Goal: Find specific page/section: Find specific page/section

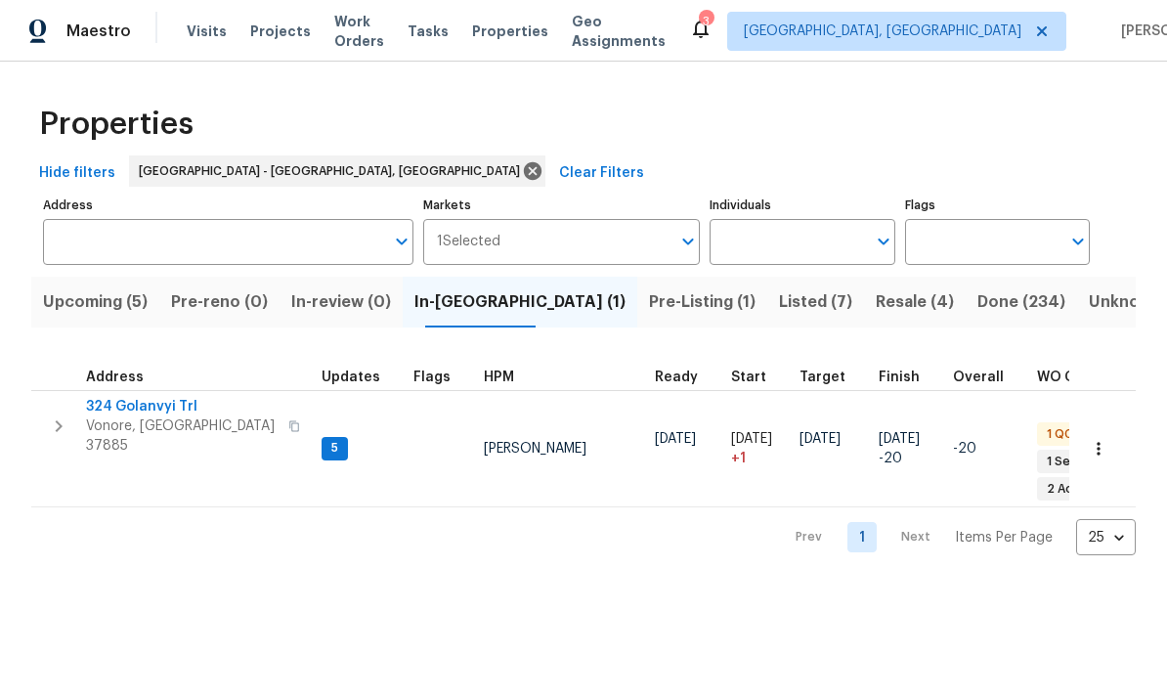
click at [779, 306] on span "Listed (7)" at bounding box center [815, 301] width 73 height 27
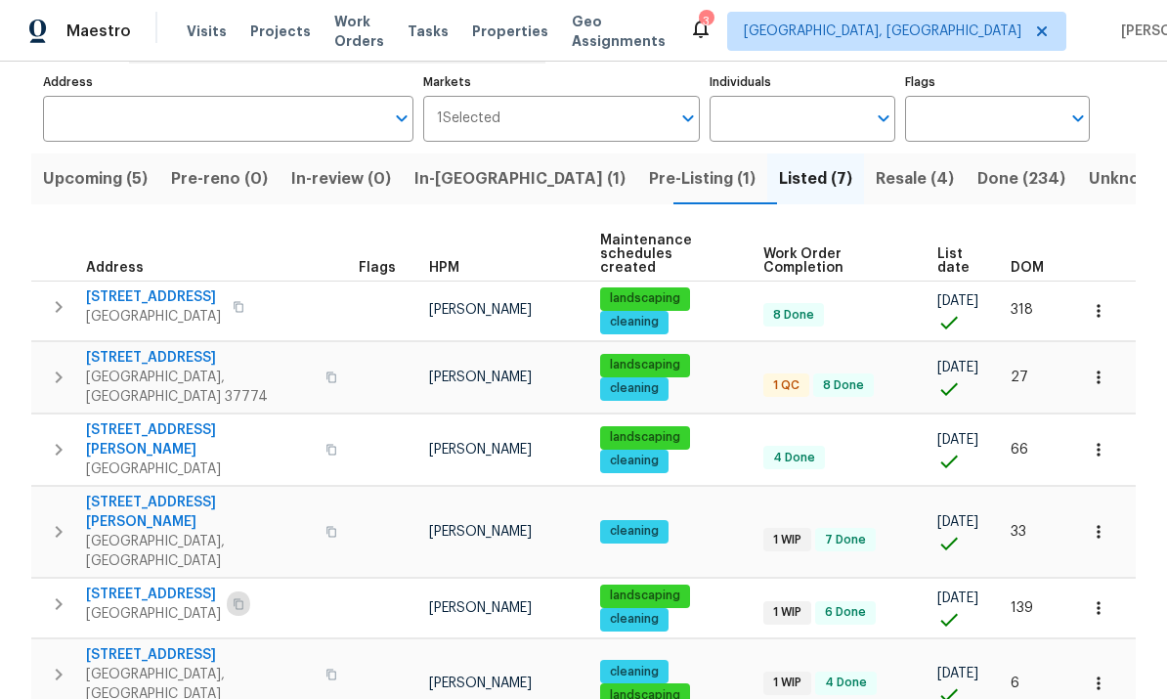
scroll to position [122, 0]
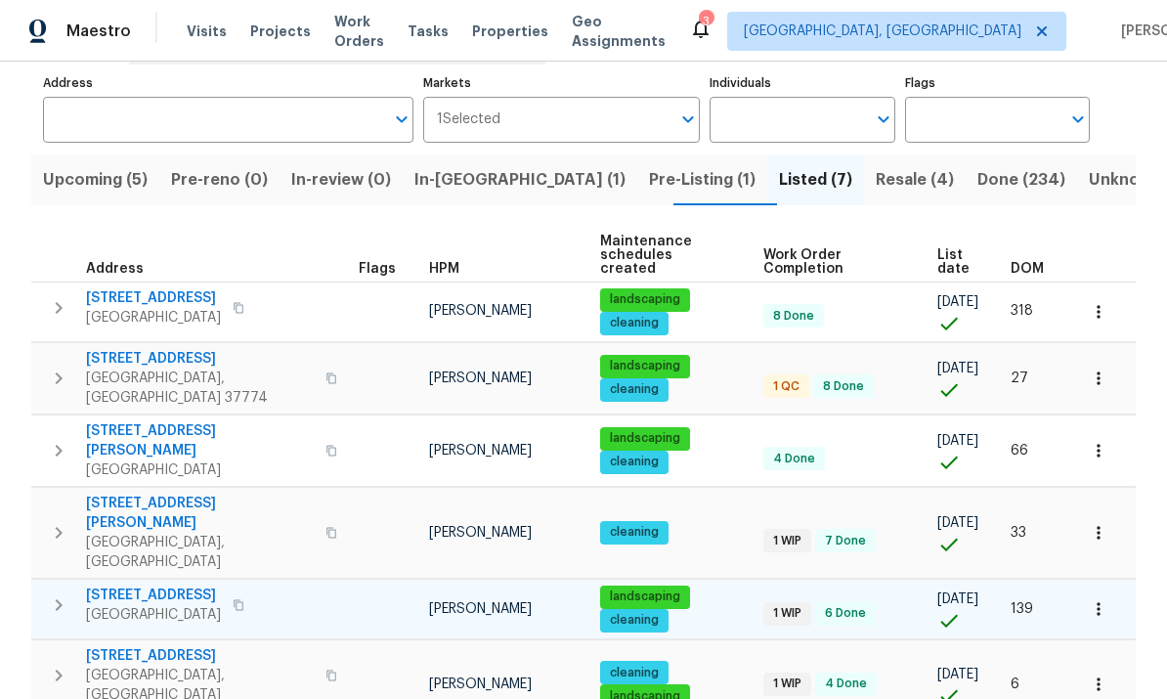
click at [243, 599] on icon "button" at bounding box center [239, 604] width 10 height 11
click at [220, 585] on span "[STREET_ADDRESS]" at bounding box center [153, 595] width 135 height 20
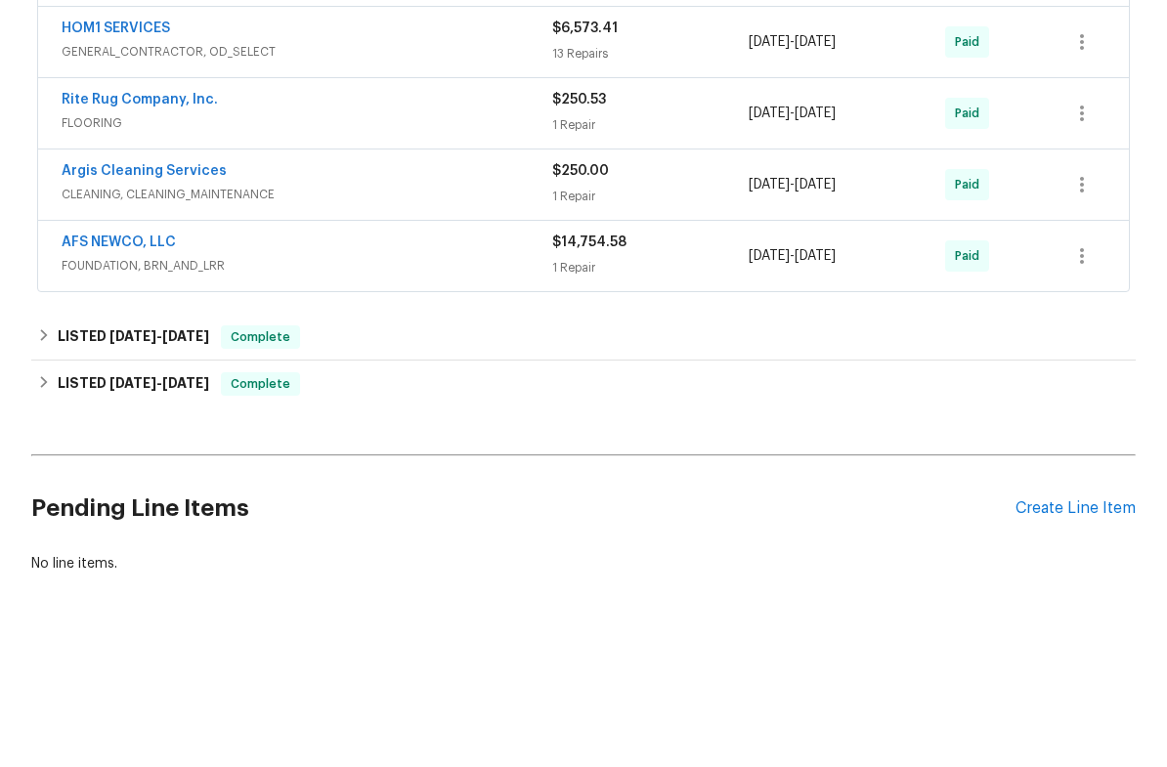
scroll to position [190, 0]
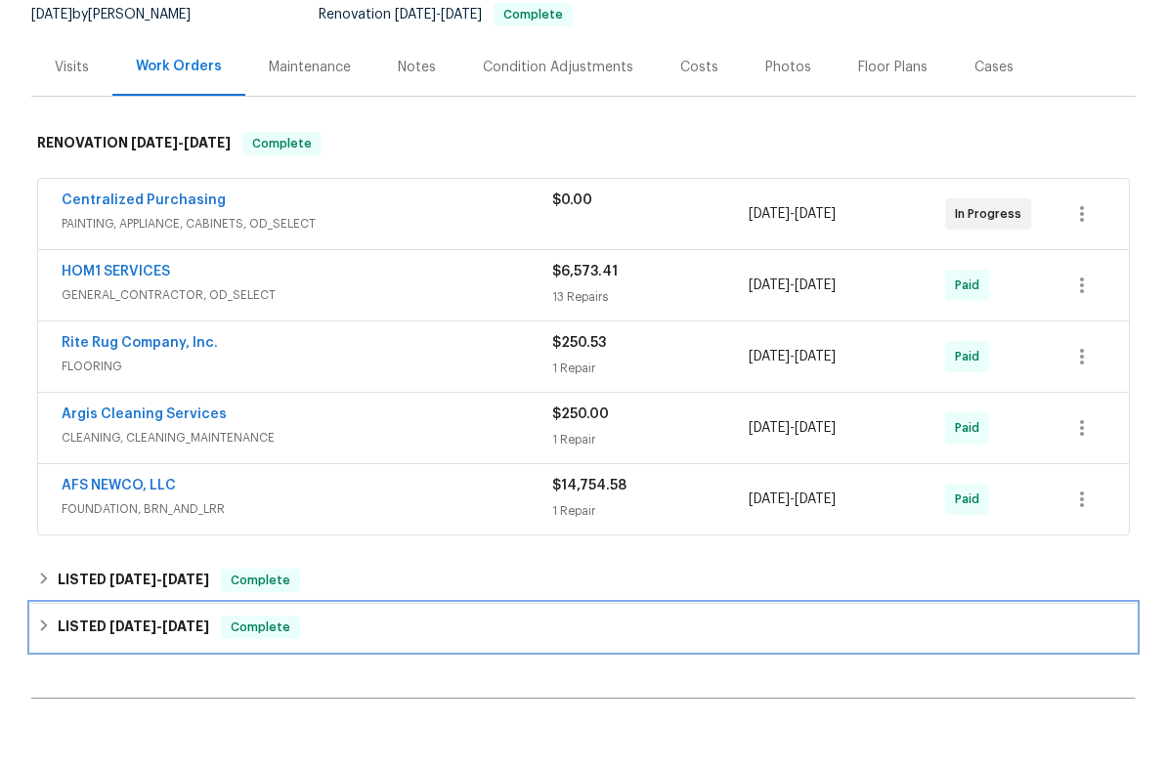
click at [855, 672] on div "LISTED 6/23/25 - 7/7/25 Complete" at bounding box center [583, 695] width 1105 height 47
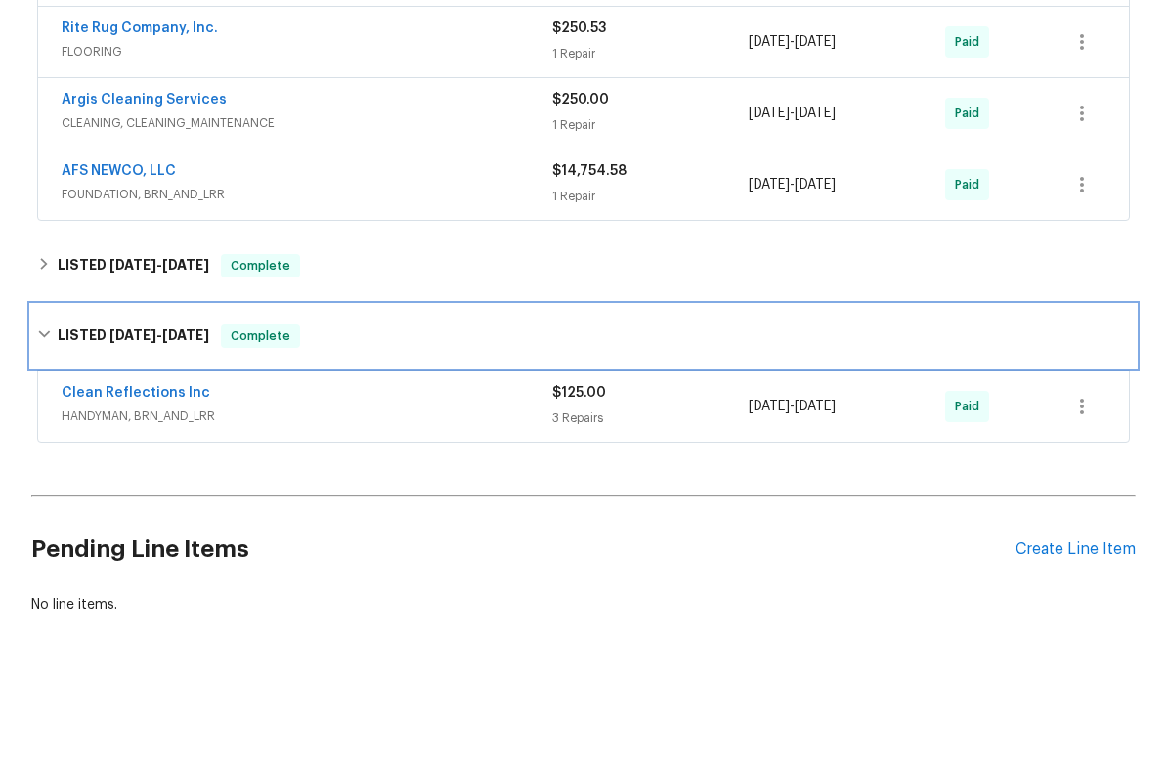
click at [944, 393] on div "LISTED 6/23/25 - 7/7/25 Complete" at bounding box center [583, 404] width 1093 height 23
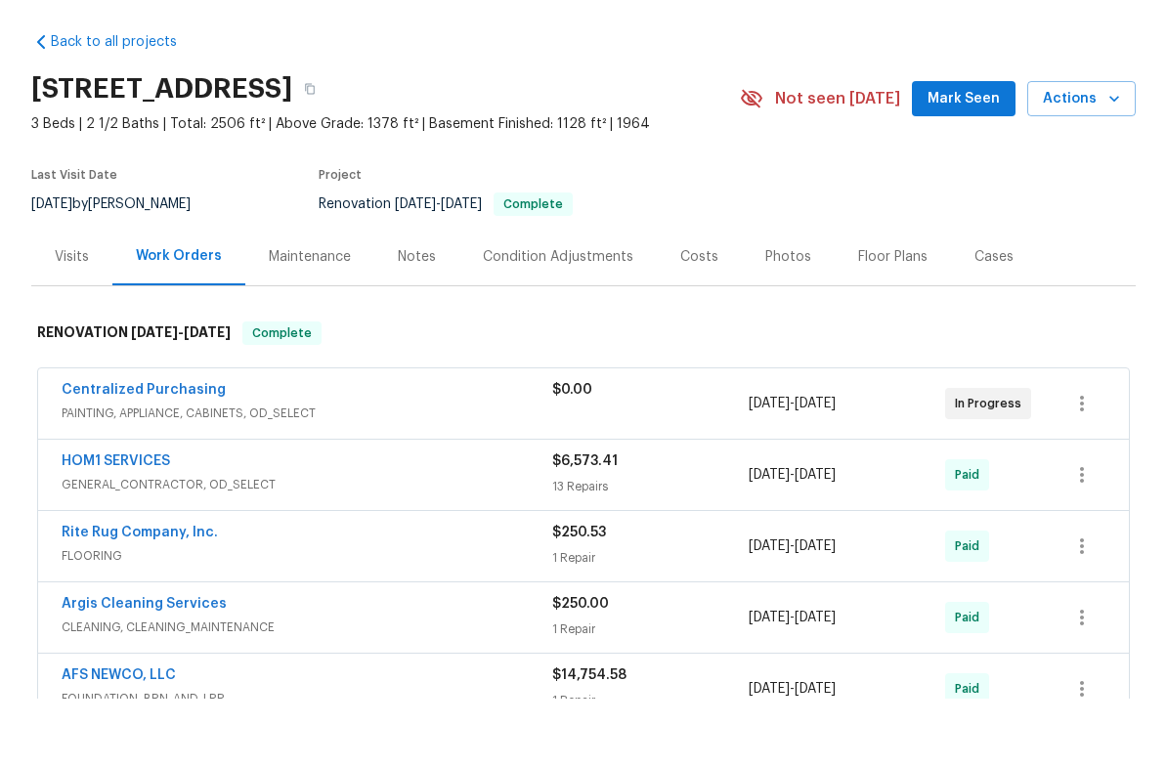
scroll to position [0, 0]
click at [78, 316] on div "Visits" at bounding box center [72, 326] width 34 height 20
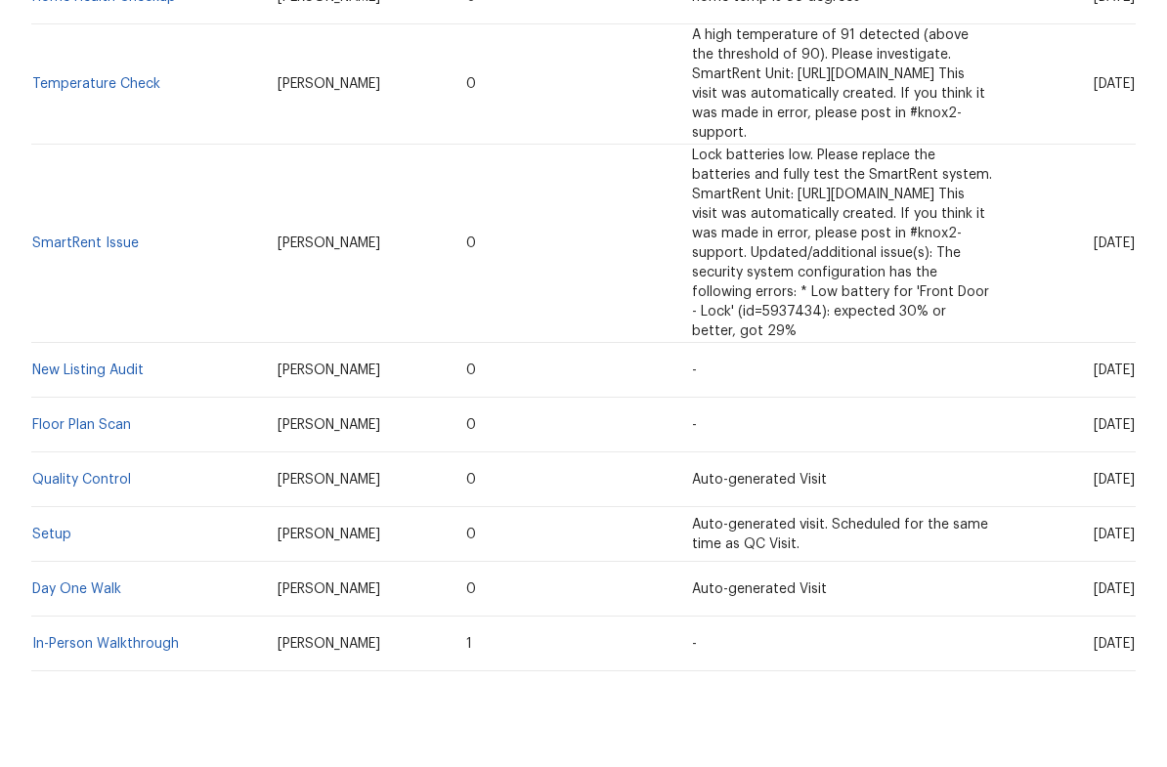
scroll to position [680, 0]
click at [158, 707] on link "In-Person Walkthrough" at bounding box center [105, 714] width 147 height 14
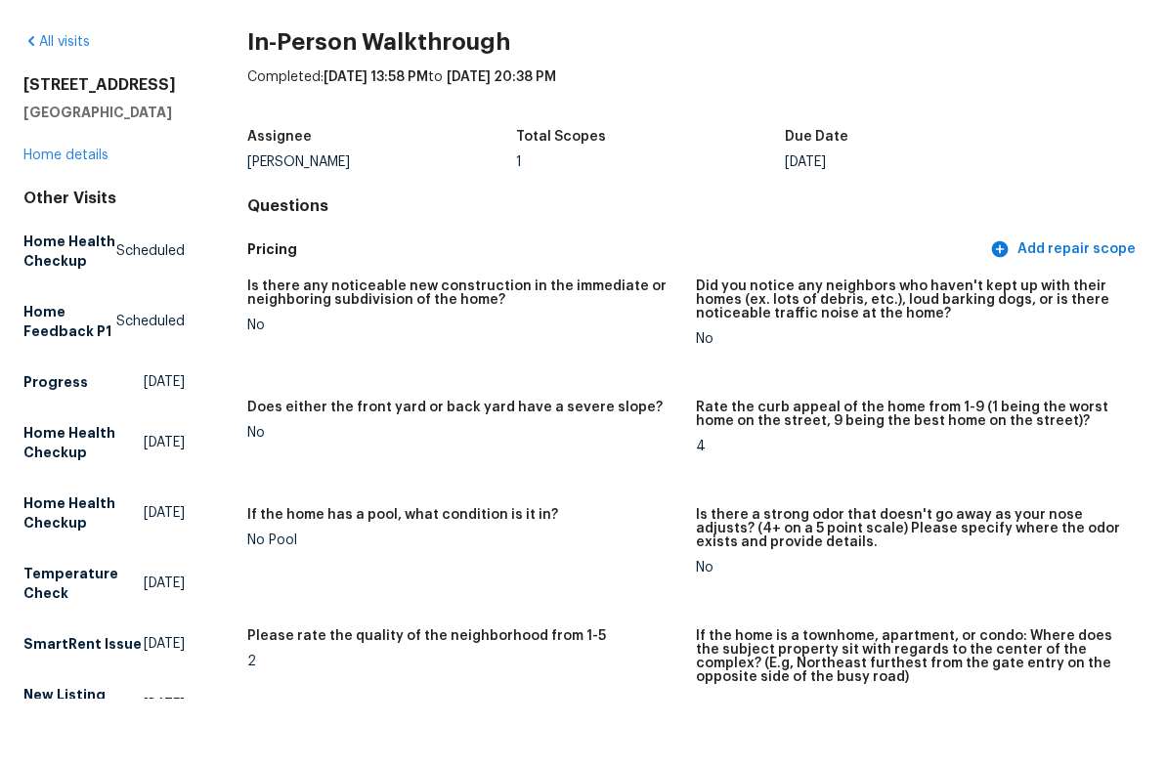
click at [100, 163] on div "170 Cumberland View Dr Oak Ridge, TN 37830 Home details" at bounding box center [103, 189] width 161 height 90
click at [93, 217] on link "Home details" at bounding box center [65, 224] width 85 height 14
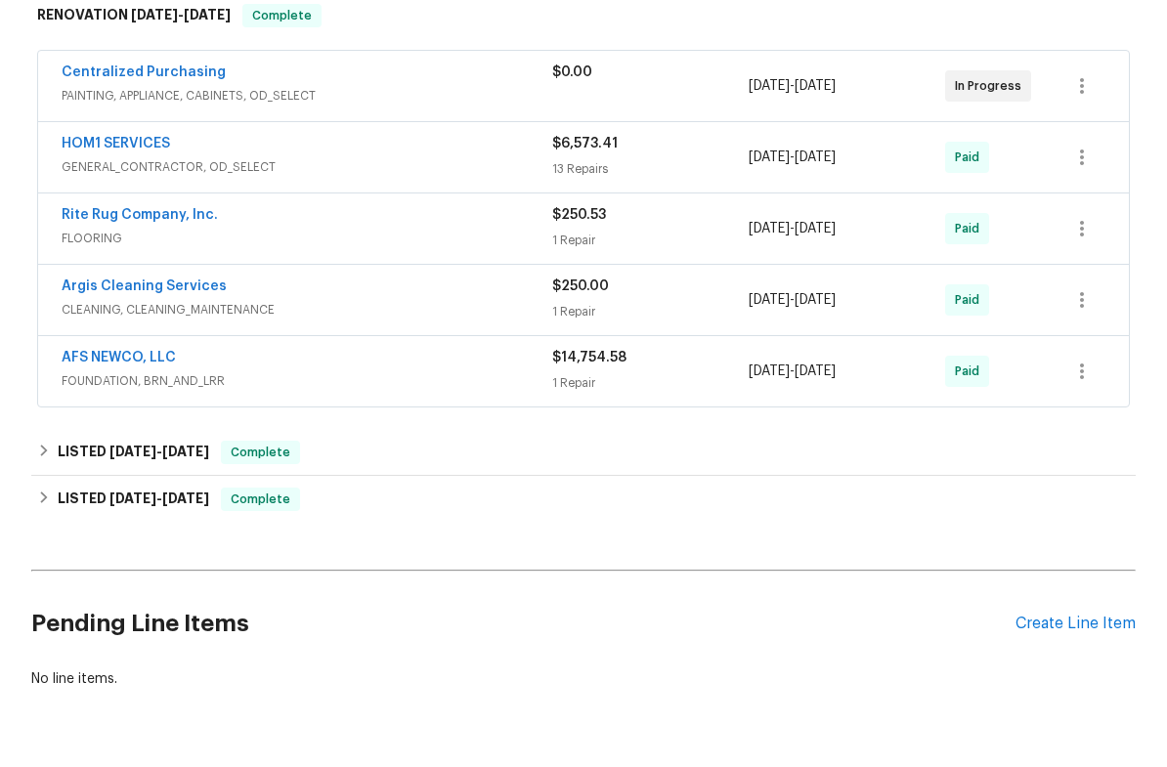
scroll to position [254, 0]
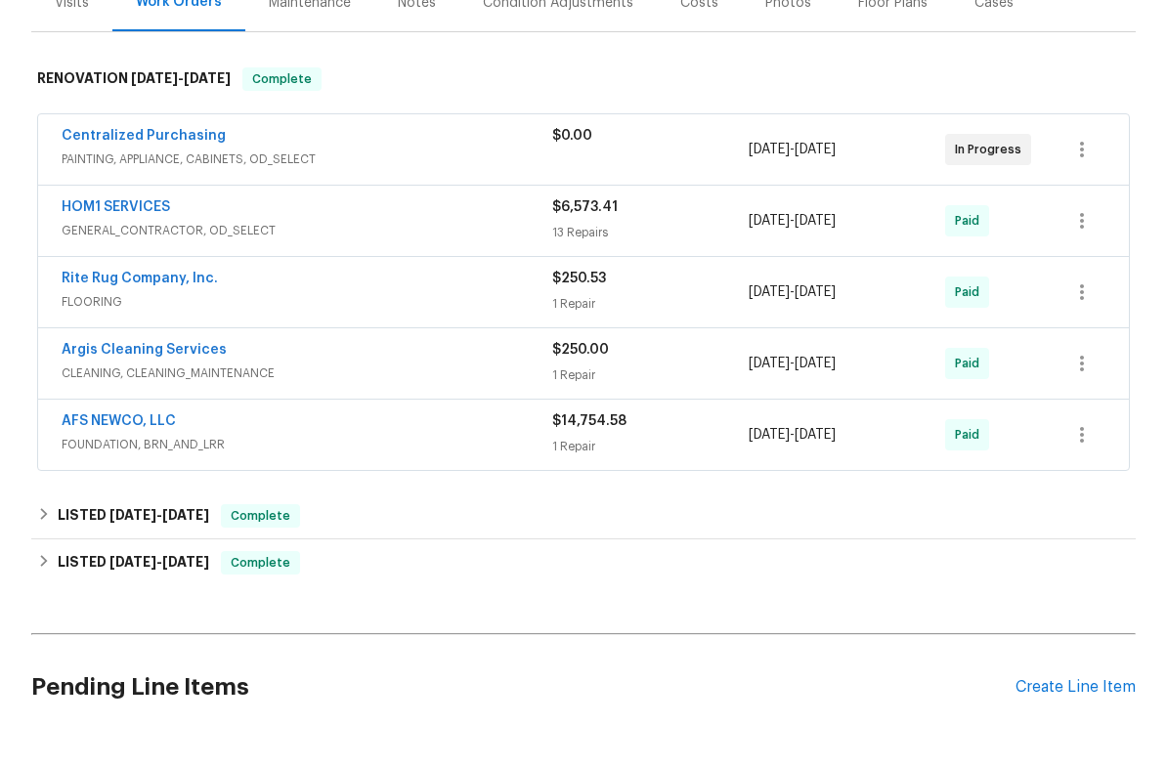
click at [453, 289] on span "GENERAL_CONTRACTOR, OD_SELECT" at bounding box center [307, 299] width 491 height 20
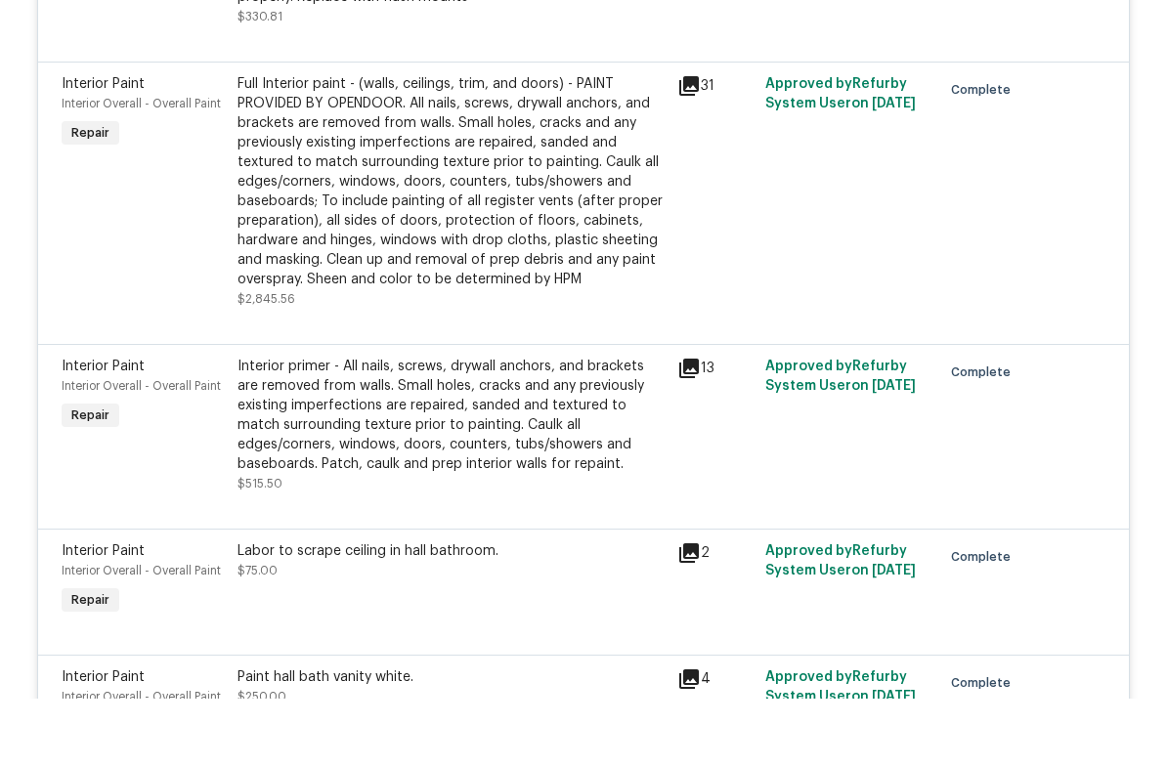
scroll to position [2047, 0]
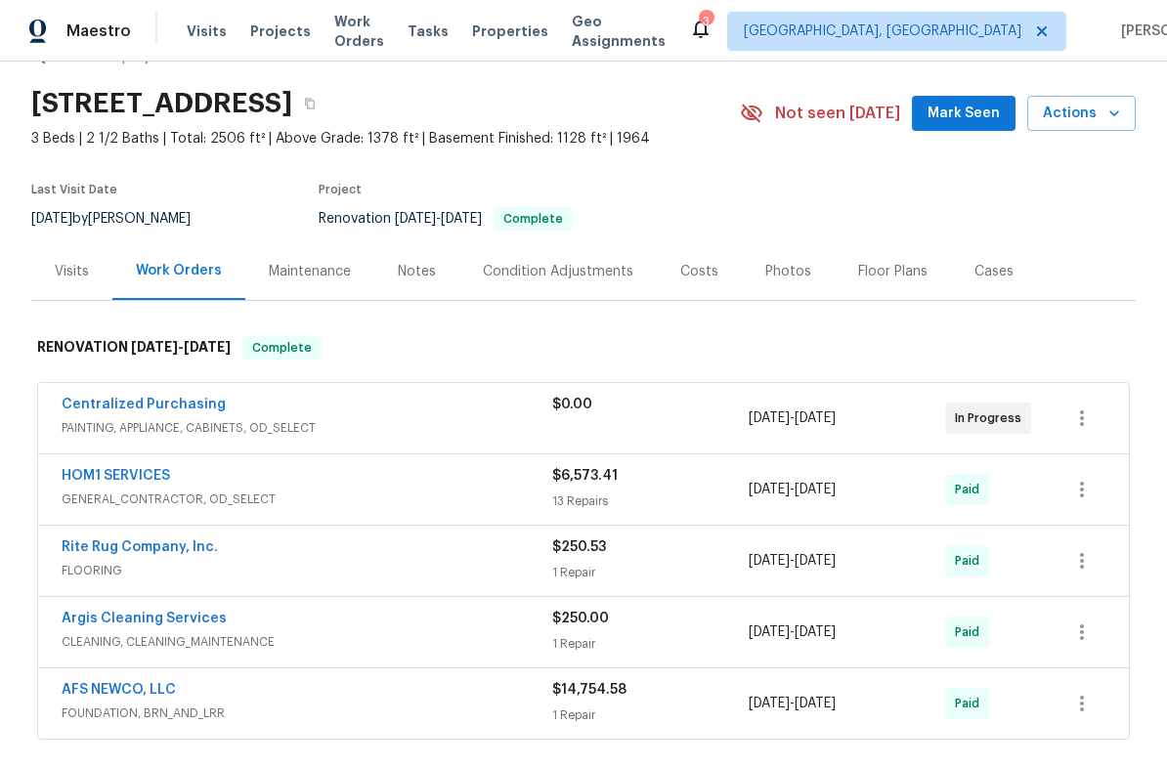
scroll to position [92, 0]
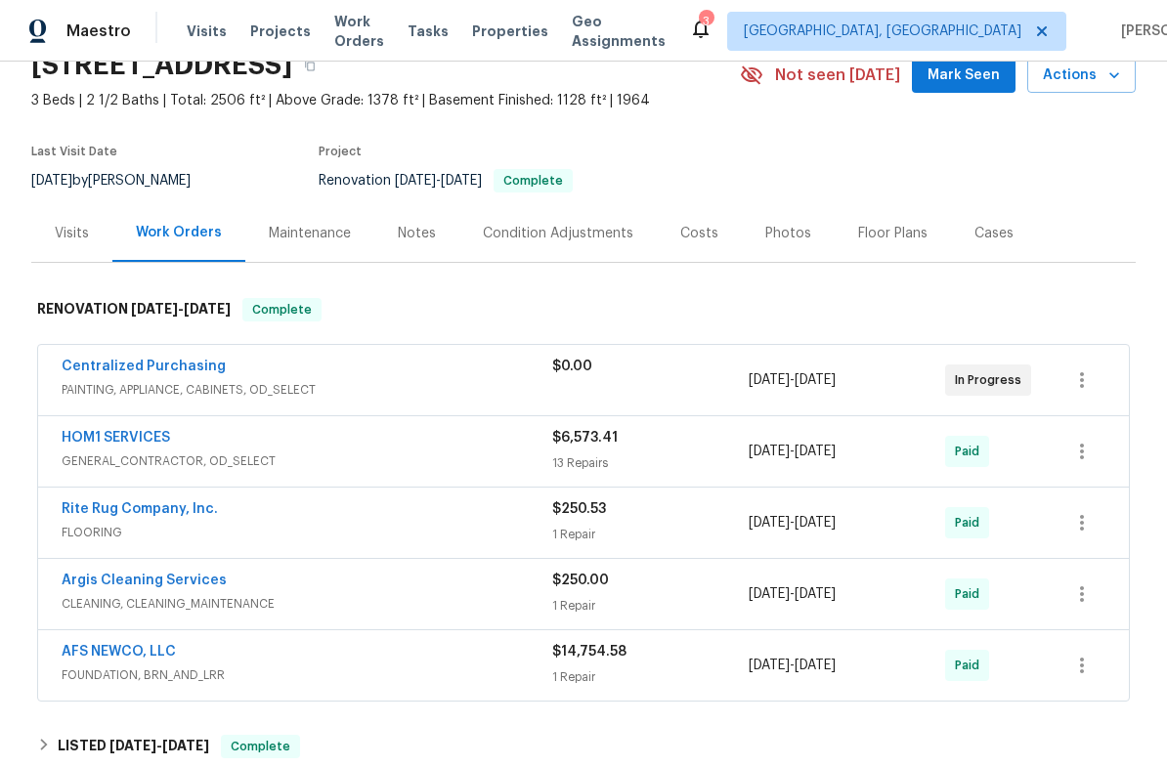
click at [56, 236] on div "Visits" at bounding box center [72, 234] width 34 height 20
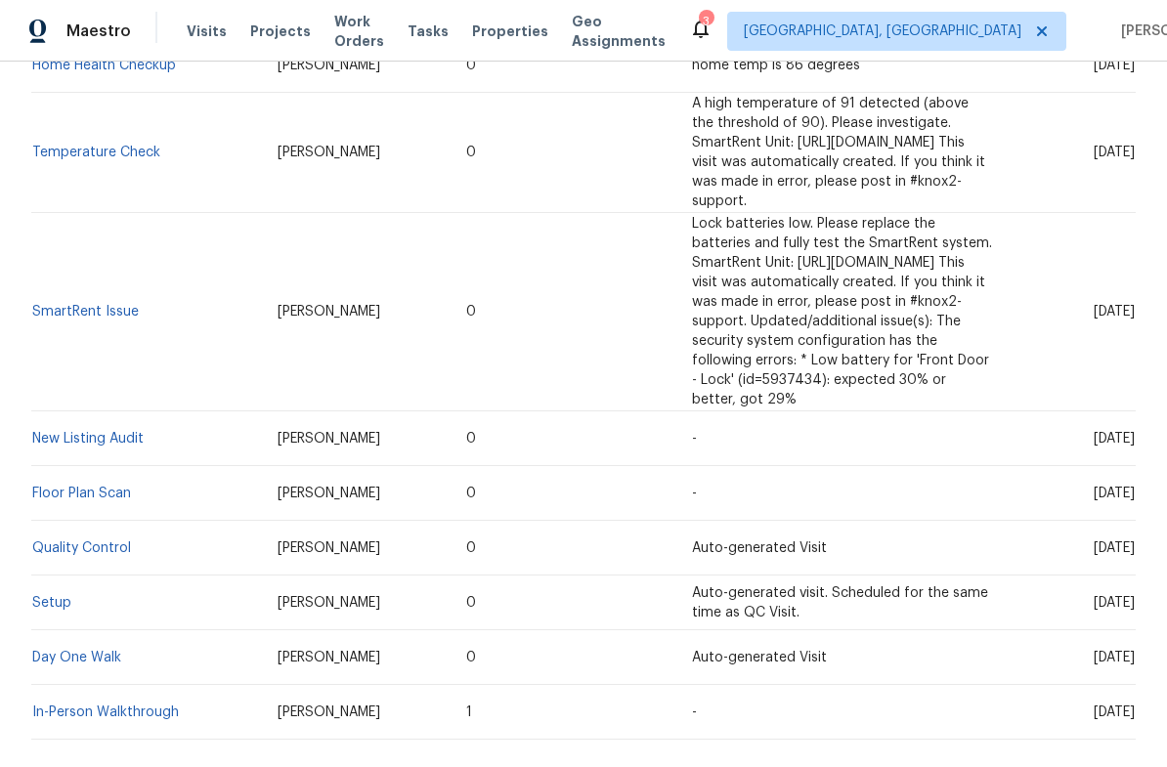
scroll to position [680, 0]
click at [147, 707] on link "In-Person Walkthrough" at bounding box center [105, 714] width 147 height 14
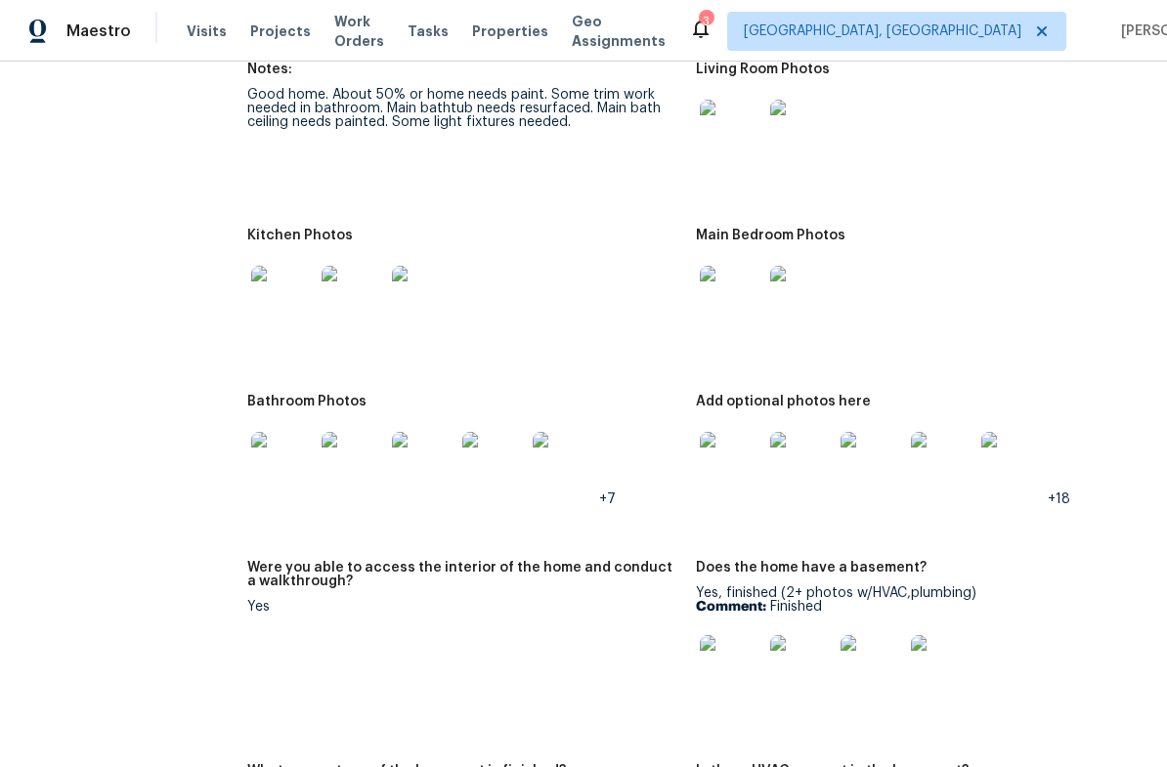
scroll to position [2465, 0]
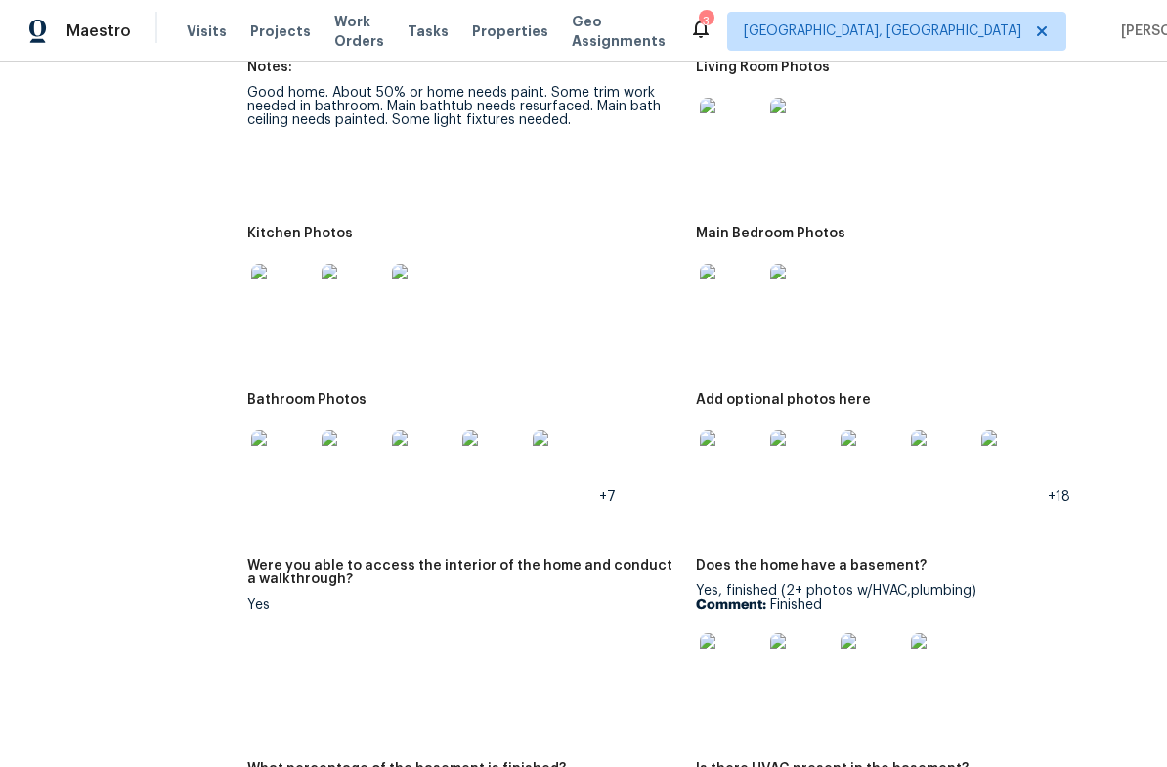
click at [278, 282] on img at bounding box center [282, 295] width 63 height 63
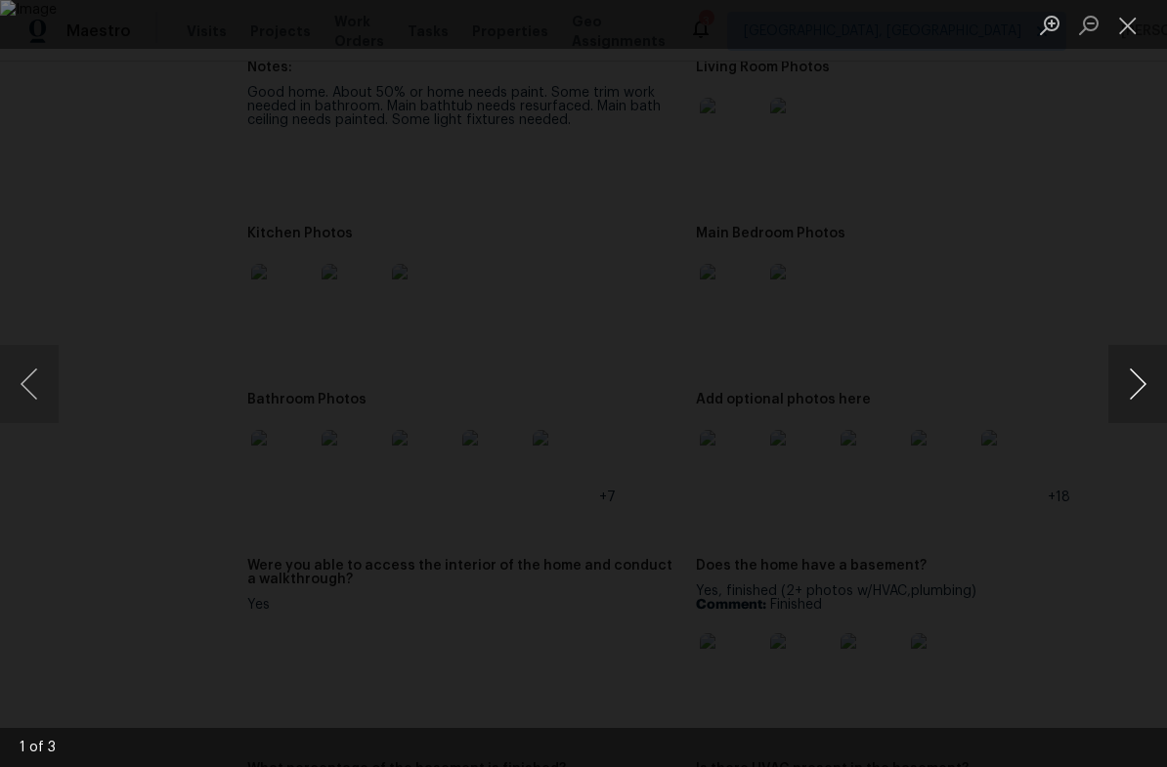
click at [1132, 399] on button "Next image" at bounding box center [1137, 384] width 59 height 78
click at [1133, 393] on button "Next image" at bounding box center [1137, 384] width 59 height 78
click at [1140, 389] on button "Next image" at bounding box center [1137, 384] width 59 height 78
click at [1124, 32] on button "Close lightbox" at bounding box center [1127, 25] width 39 height 34
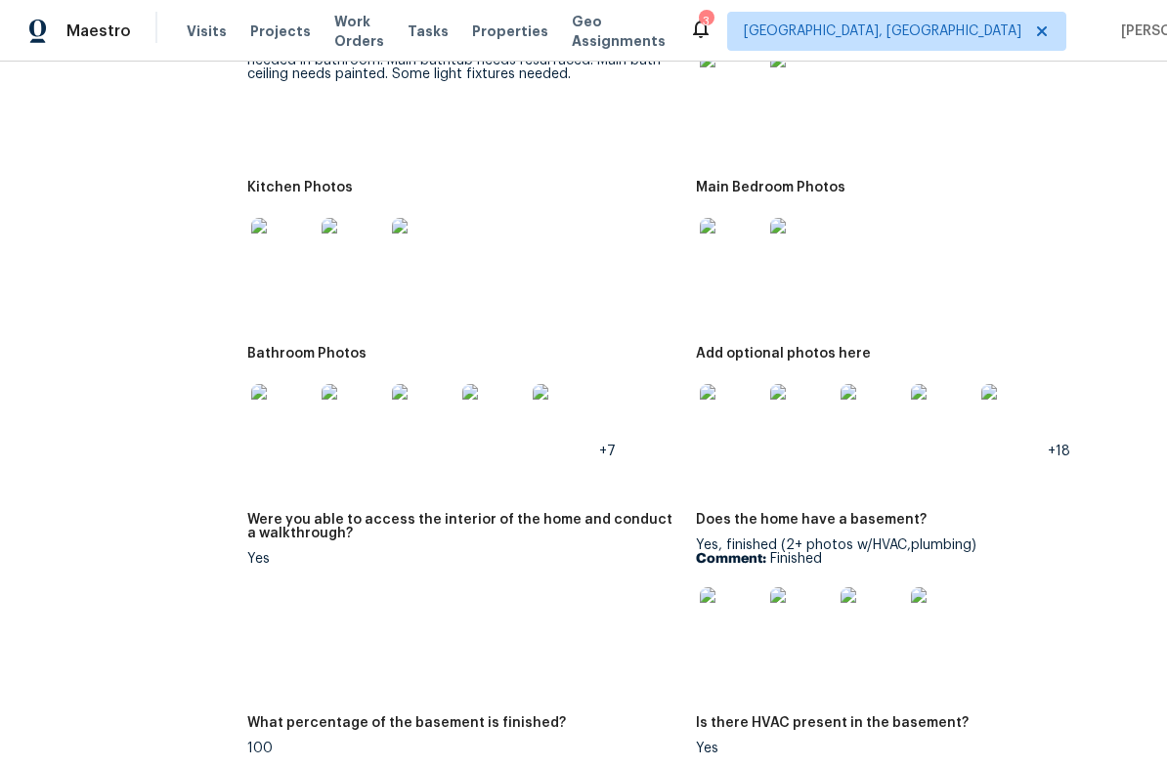
scroll to position [2450, 0]
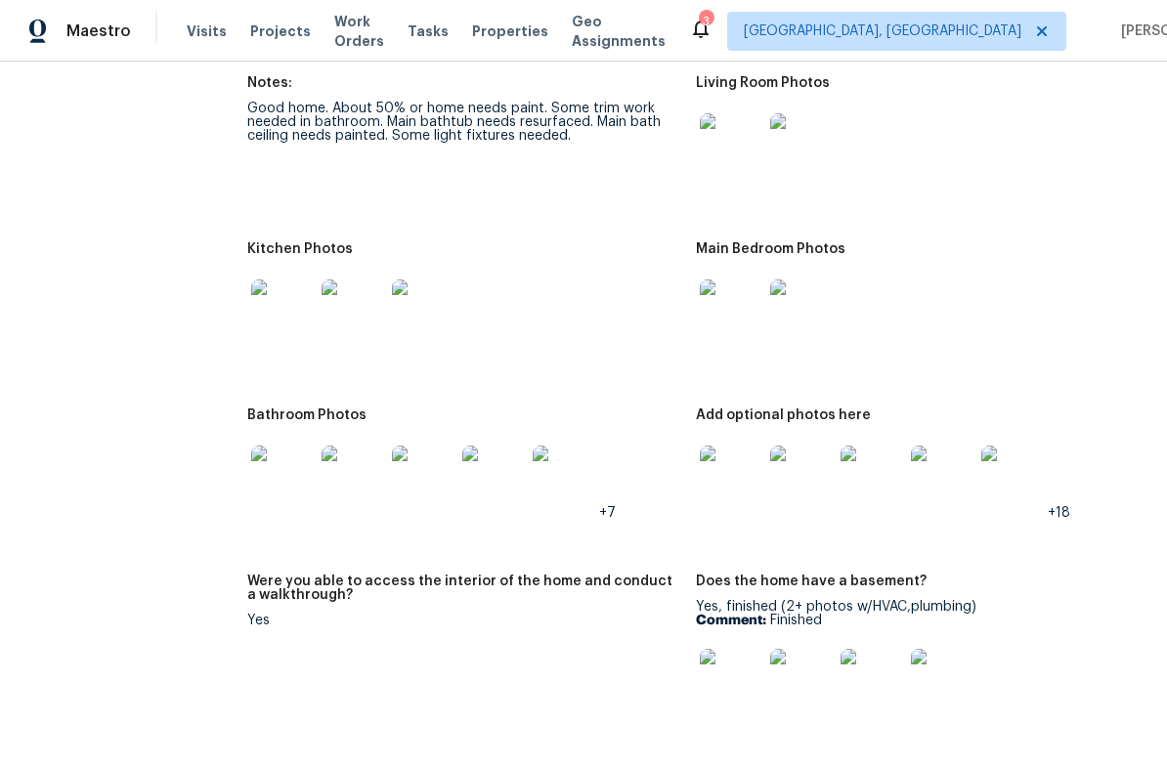
click at [712, 488] on img at bounding box center [731, 477] width 63 height 63
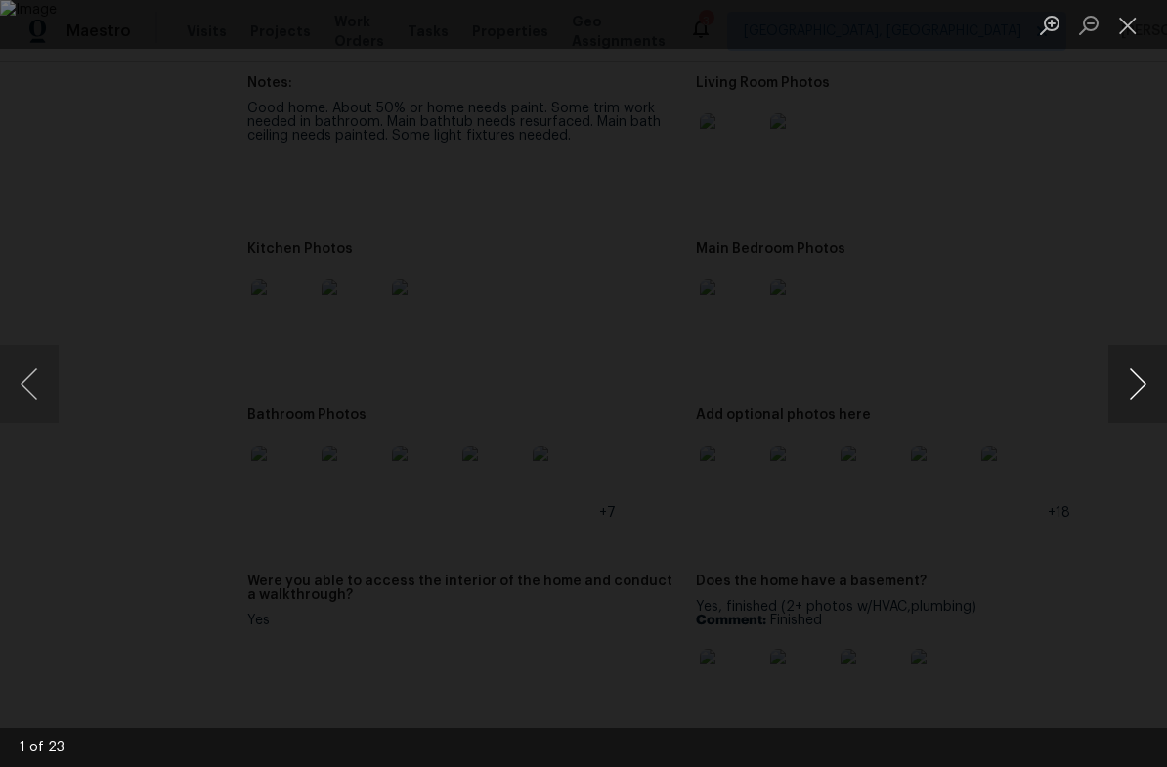
click at [1147, 385] on button "Next image" at bounding box center [1137, 384] width 59 height 78
click at [1139, 386] on button "Next image" at bounding box center [1137, 384] width 59 height 78
click at [1138, 380] on button "Next image" at bounding box center [1137, 384] width 59 height 78
click at [1134, 387] on button "Next image" at bounding box center [1137, 384] width 59 height 78
click at [1135, 390] on button "Next image" at bounding box center [1137, 384] width 59 height 78
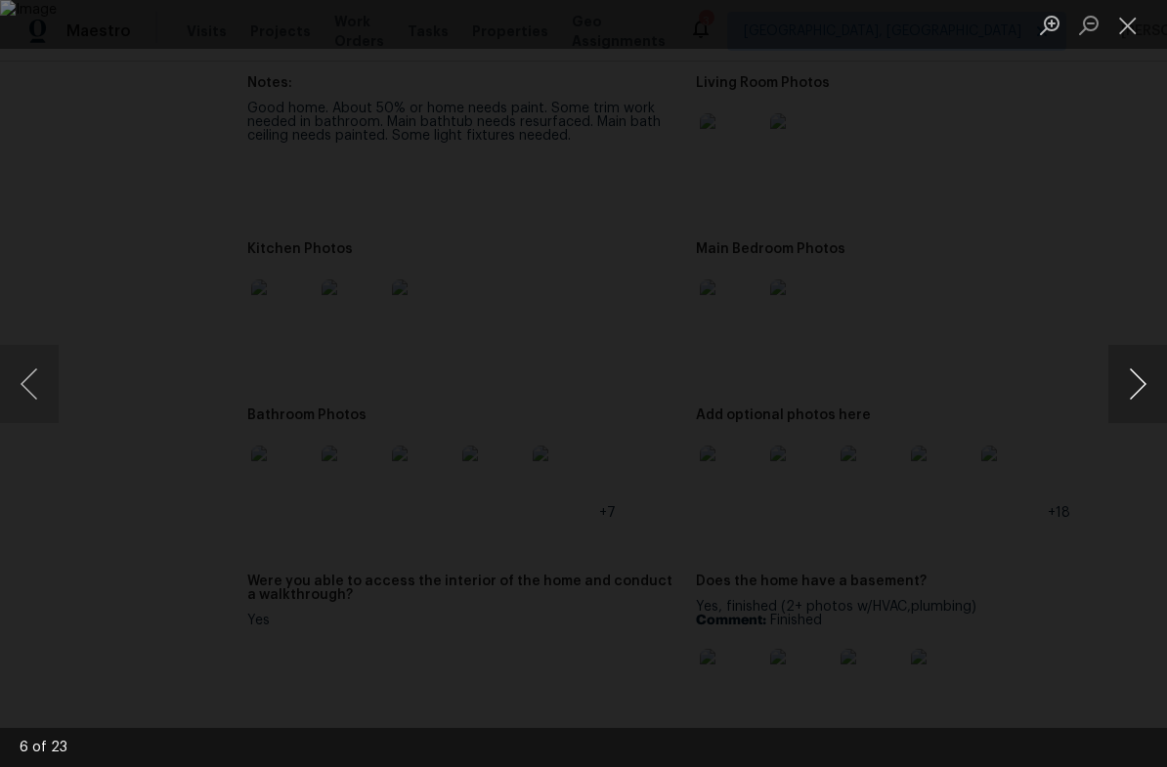
click at [1137, 386] on button "Next image" at bounding box center [1137, 384] width 59 height 78
click at [1135, 386] on button "Next image" at bounding box center [1137, 384] width 59 height 78
click at [1135, 385] on button "Next image" at bounding box center [1137, 384] width 59 height 78
click at [23, 406] on button "Previous image" at bounding box center [29, 384] width 59 height 78
